Goal: Task Accomplishment & Management: Use online tool/utility

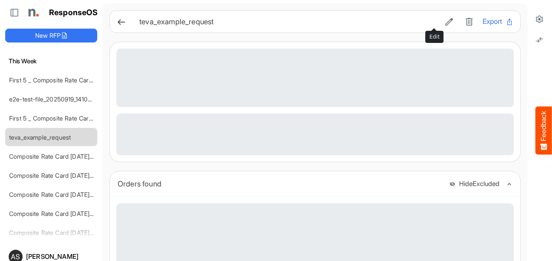
click at [445, 25] on icon at bounding box center [449, 21] width 9 height 9
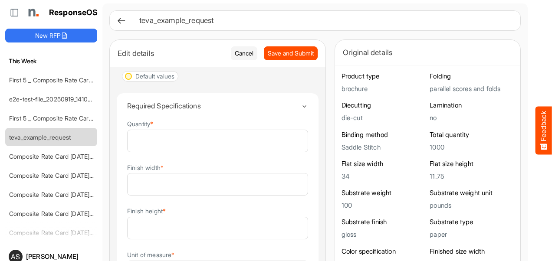
click at [119, 21] on icon at bounding box center [121, 20] width 9 height 9
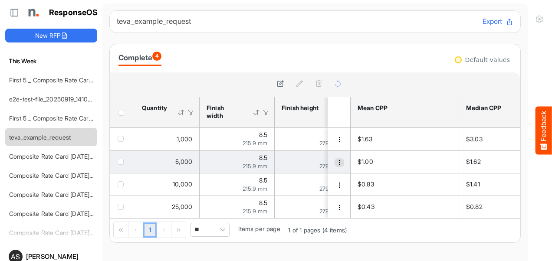
click at [337, 163] on span "dropdownbutton" at bounding box center [340, 163] width 6 height 6
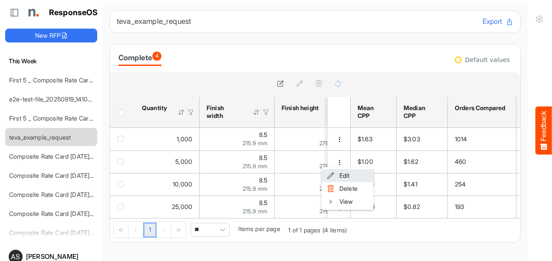
click at [331, 180] on span at bounding box center [331, 175] width 8 height 13
